Goal: Task Accomplishment & Management: Manage account settings

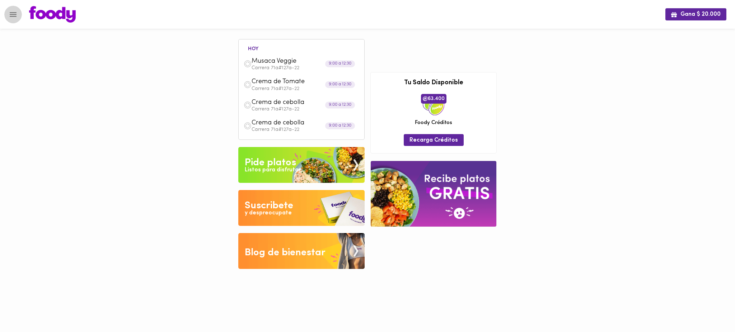
click at [16, 15] on icon "Menu" at bounding box center [13, 14] width 9 height 9
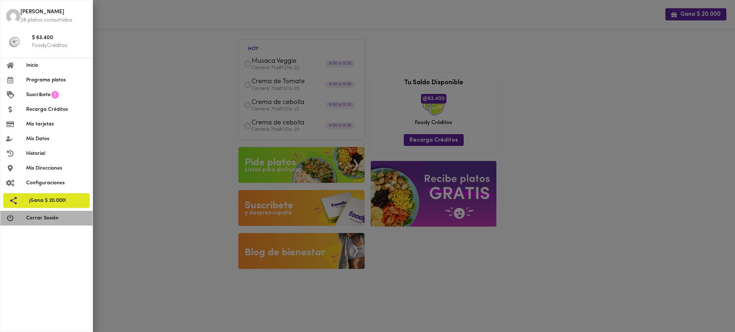
click at [48, 221] on span "Cerrar Sesión" at bounding box center [56, 219] width 61 height 8
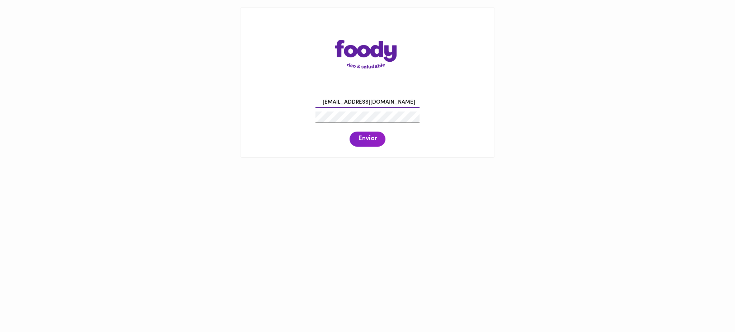
click at [336, 103] on input "[EMAIL_ADDRESS][DOMAIN_NAME]" at bounding box center [367, 102] width 104 height 11
type input "[EMAIL_ADDRESS][DOMAIN_NAME]"
click at [375, 141] on span "Enviar" at bounding box center [367, 139] width 19 height 8
